Goal: Use online tool/utility: Utilize a website feature to perform a specific function

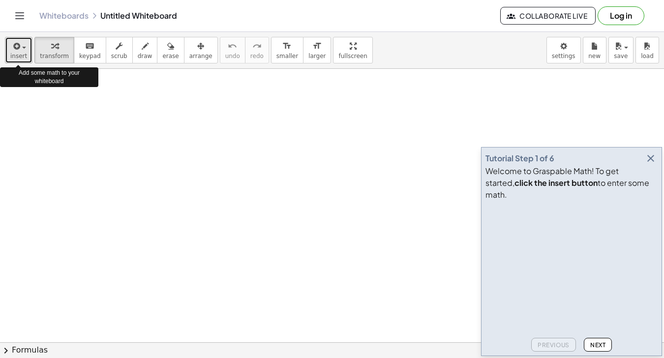
click at [23, 47] on span "button" at bounding box center [24, 48] width 4 height 2
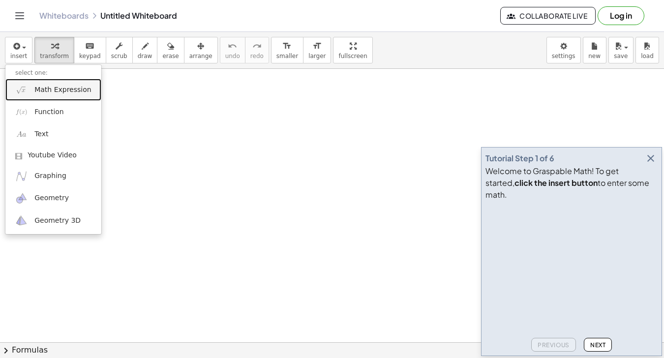
click at [54, 97] on link "Math Expression" at bounding box center [53, 90] width 96 height 22
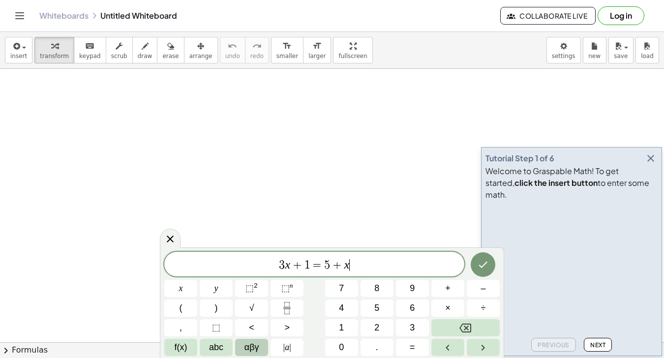
click at [252, 348] on span "αβγ" at bounding box center [251, 347] width 15 height 13
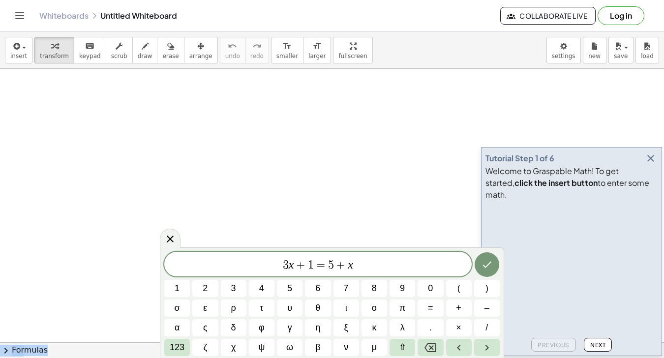
drag, startPoint x: 164, startPoint y: 253, endPoint x: 130, endPoint y: 212, distance: 53.5
click at [130, 212] on body "Graspable Math Activities Get Started Activity Bank Assigned Work Classes White…" at bounding box center [332, 179] width 664 height 358
drag, startPoint x: 120, startPoint y: 107, endPoint x: 130, endPoint y: 139, distance: 33.3
click at [489, 270] on icon "Done" at bounding box center [487, 265] width 12 height 12
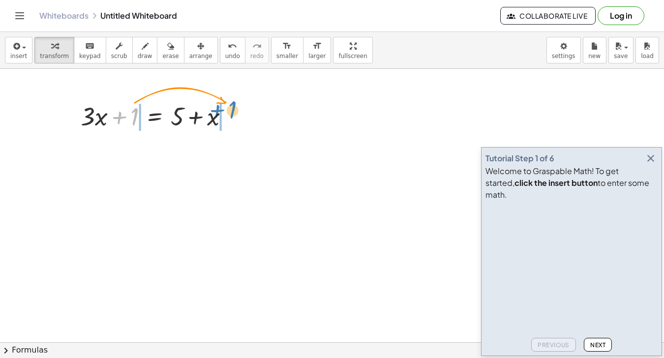
drag, startPoint x: 134, startPoint y: 115, endPoint x: 236, endPoint y: 108, distance: 101.6
click at [236, 108] on div at bounding box center [159, 115] width 166 height 33
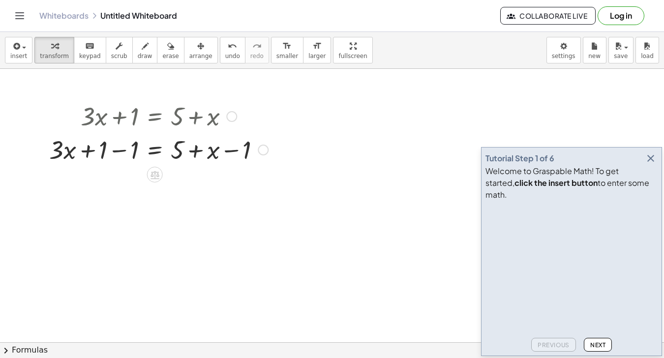
click at [265, 150] on div at bounding box center [263, 150] width 11 height 11
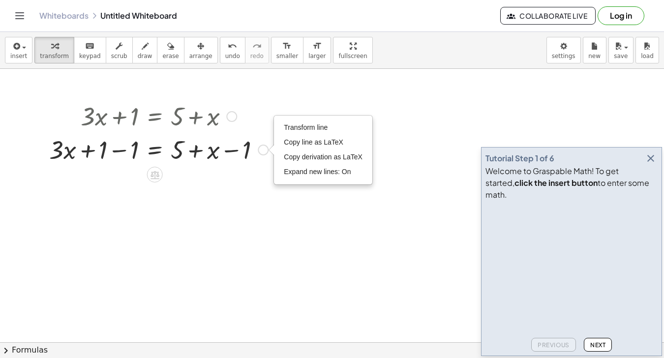
click at [265, 150] on div "Transform line Copy line as LaTeX Copy derivation as LaTeX Expand new lines: On" at bounding box center [263, 150] width 11 height 11
click at [157, 177] on icon at bounding box center [155, 175] width 10 height 10
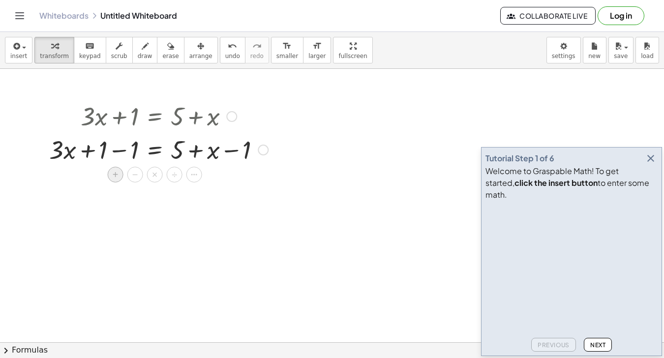
click at [120, 175] on div "+" at bounding box center [116, 175] width 16 height 16
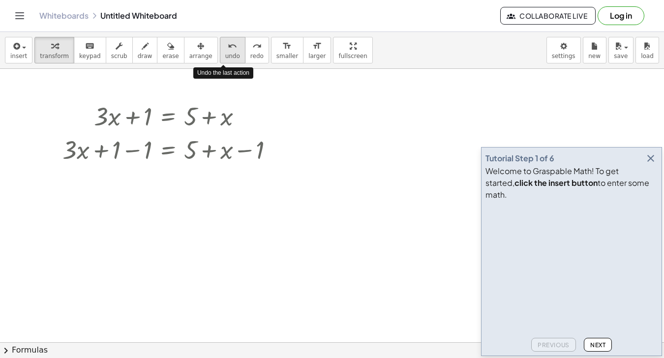
click at [227, 53] on span "undo" at bounding box center [232, 56] width 15 height 7
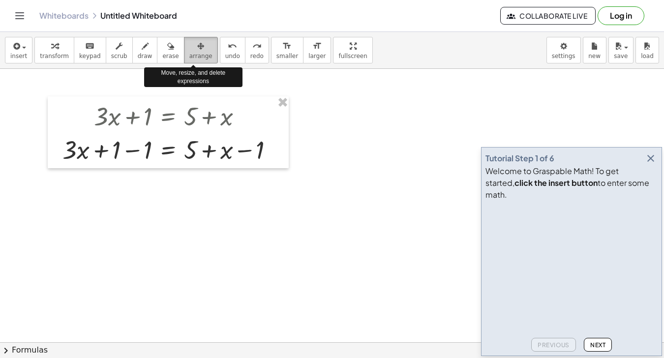
click at [197, 48] on icon "button" at bounding box center [200, 46] width 7 height 12
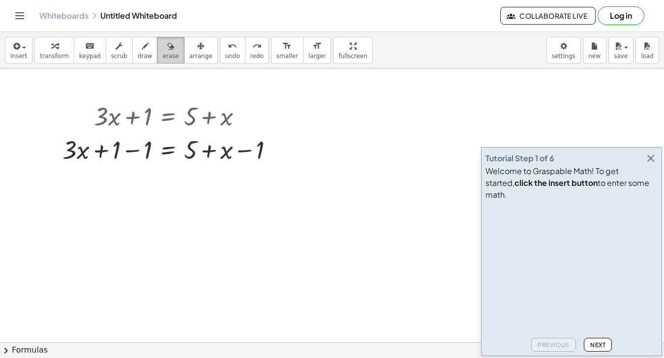
click at [170, 48] on div "button" at bounding box center [170, 46] width 16 height 12
drag, startPoint x: 212, startPoint y: 145, endPoint x: 98, endPoint y: 145, distance: 113.6
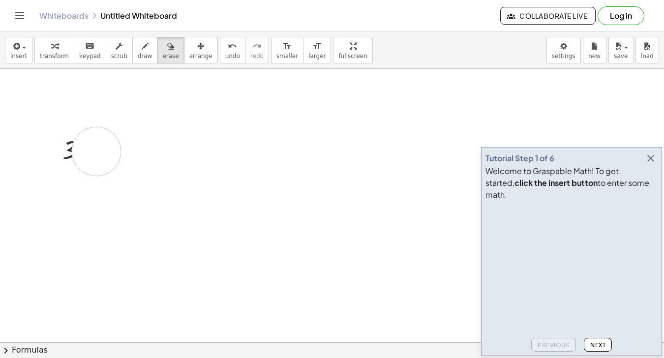
drag, startPoint x: 95, startPoint y: 124, endPoint x: 96, endPoint y: 152, distance: 27.1
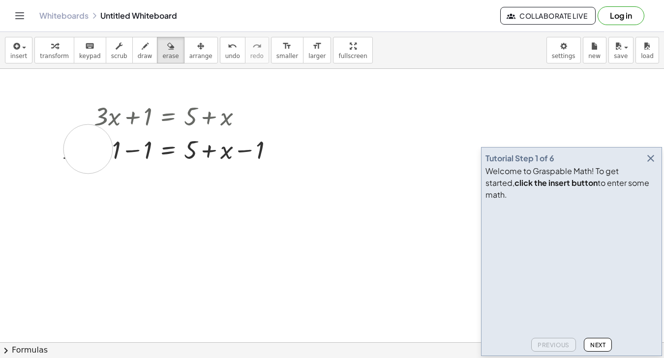
click at [143, 54] on span "draw" at bounding box center [145, 56] width 15 height 7
drag, startPoint x: 152, startPoint y: 205, endPoint x: 232, endPoint y: 185, distance: 82.4
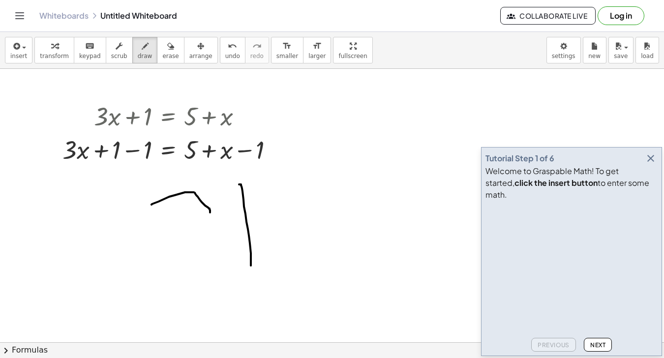
drag, startPoint x: 242, startPoint y: 186, endPoint x: 261, endPoint y: 191, distance: 20.3
drag, startPoint x: 212, startPoint y: 204, endPoint x: 334, endPoint y: 180, distance: 123.9
drag, startPoint x: 336, startPoint y: 233, endPoint x: 347, endPoint y: 273, distance: 41.4
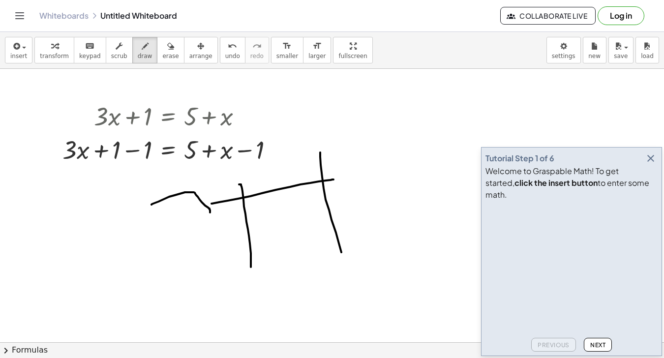
drag, startPoint x: 233, startPoint y: 260, endPoint x: 331, endPoint y: 249, distance: 98.5
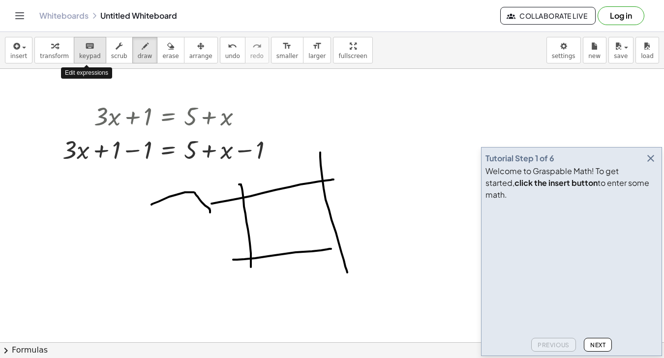
click at [89, 51] on icon "keyboard" at bounding box center [89, 46] width 9 height 12
click at [92, 110] on div at bounding box center [172, 115] width 229 height 33
click at [121, 167] on div "+ · 3 · x + 1 = + 5 + x + · 3 · x + 1 − 1 = + 5 + x − 1" at bounding box center [168, 132] width 241 height 72
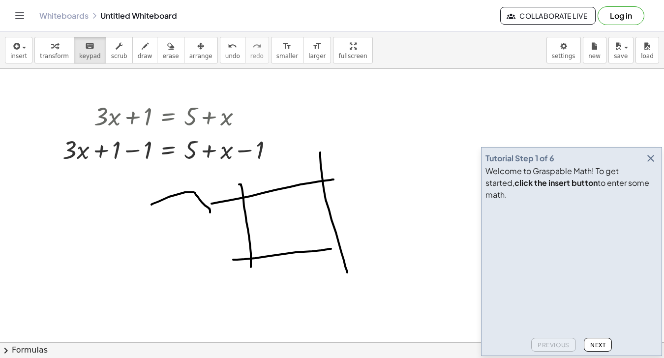
click at [82, 59] on span "keypad" at bounding box center [90, 56] width 22 height 7
